Goal: Transaction & Acquisition: Subscribe to service/newsletter

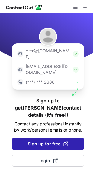
click at [40, 141] on span "Sign up for free" at bounding box center [48, 144] width 40 height 6
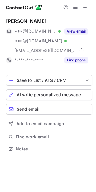
scroll to position [145, 96]
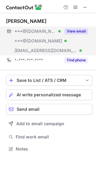
click at [69, 34] on button "View email" at bounding box center [76, 31] width 24 height 6
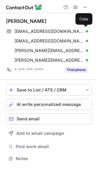
scroll to position [154, 96]
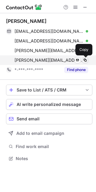
click at [86, 60] on span at bounding box center [85, 60] width 5 height 5
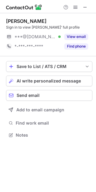
scroll to position [3, 3]
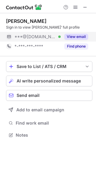
click at [76, 36] on button "View email" at bounding box center [76, 37] width 24 height 6
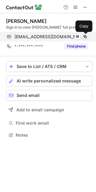
click at [85, 36] on span at bounding box center [85, 36] width 5 height 5
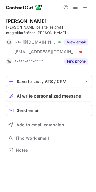
scroll to position [146, 96]
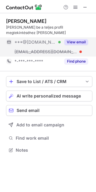
click at [74, 41] on button "View email" at bounding box center [76, 42] width 24 height 6
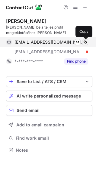
click at [84, 42] on span at bounding box center [85, 42] width 5 height 5
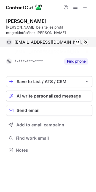
scroll to position [136, 96]
